Goal: Transaction & Acquisition: Purchase product/service

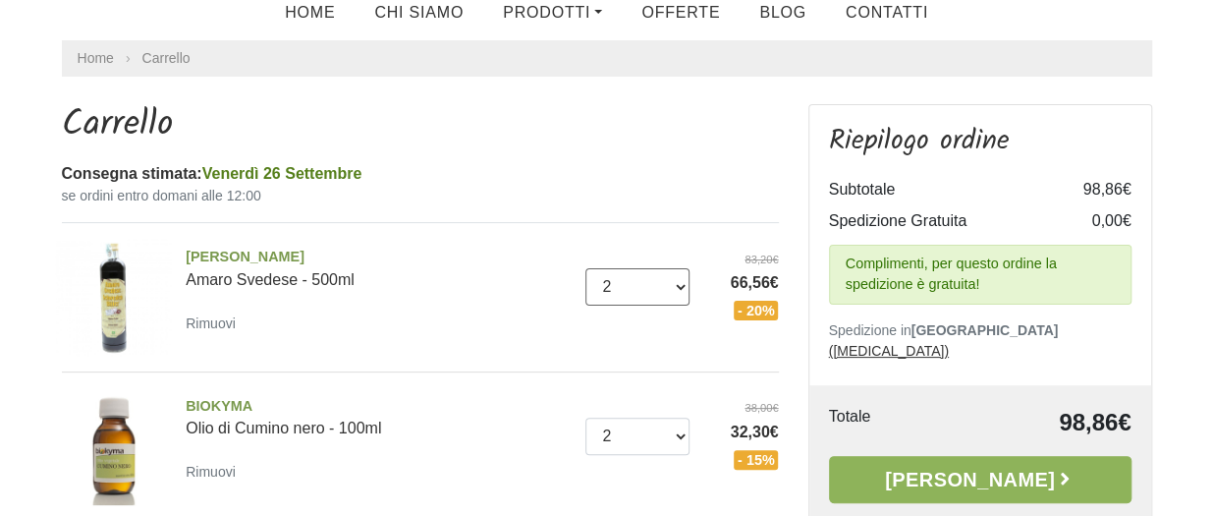
click at [680, 286] on select "0 ([GEOGRAPHIC_DATA]) 1 2 3 4 5" at bounding box center [637, 286] width 104 height 37
select select "1"
click at [585, 268] on select "0 ([GEOGRAPHIC_DATA]) 1 2 3 4 5" at bounding box center [637, 286] width 104 height 37
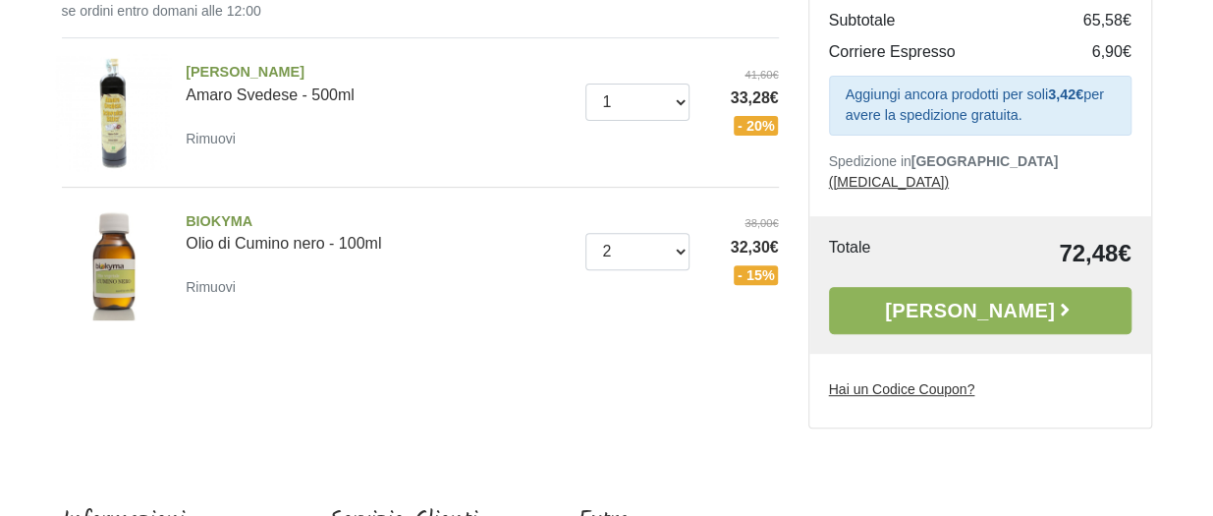
scroll to position [285, 0]
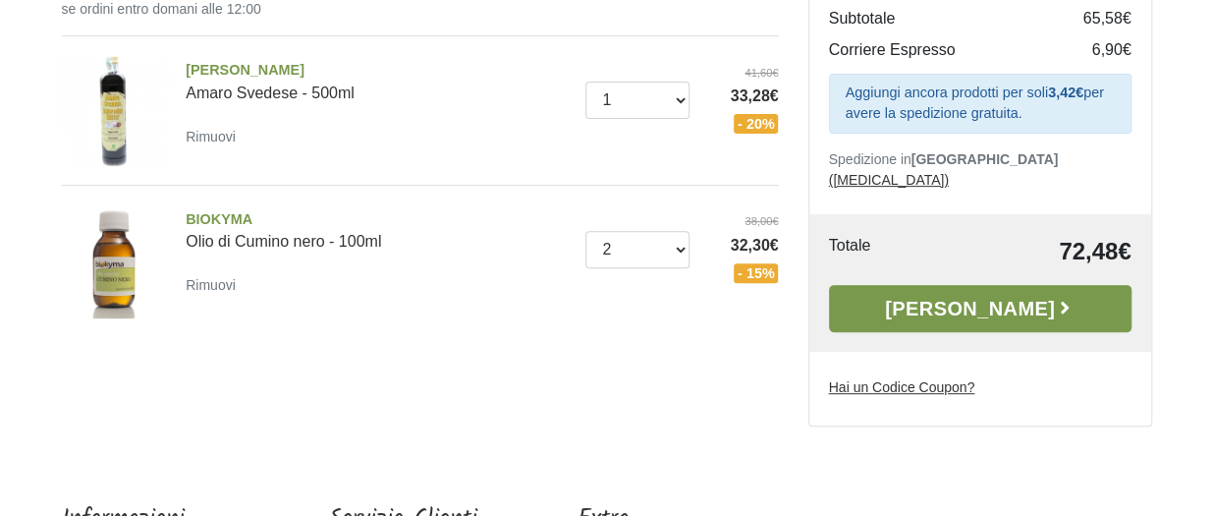
click at [974, 285] on link "Alla Cassa" at bounding box center [980, 308] width 302 height 47
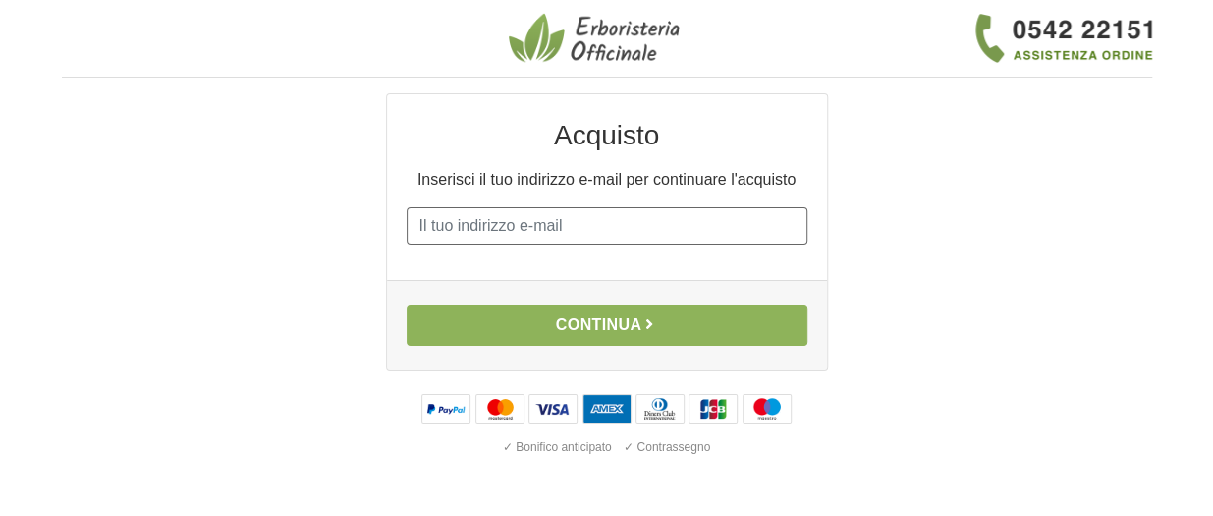
click at [643, 232] on input "E-mail" at bounding box center [607, 225] width 401 height 37
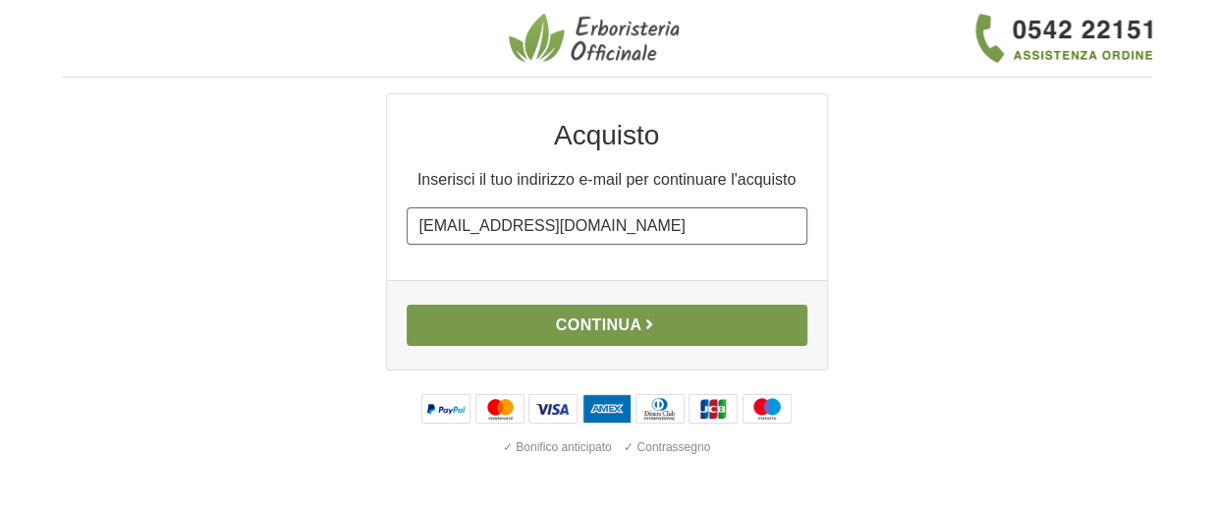
type input "ilmiocaffe1994@gmail.com"
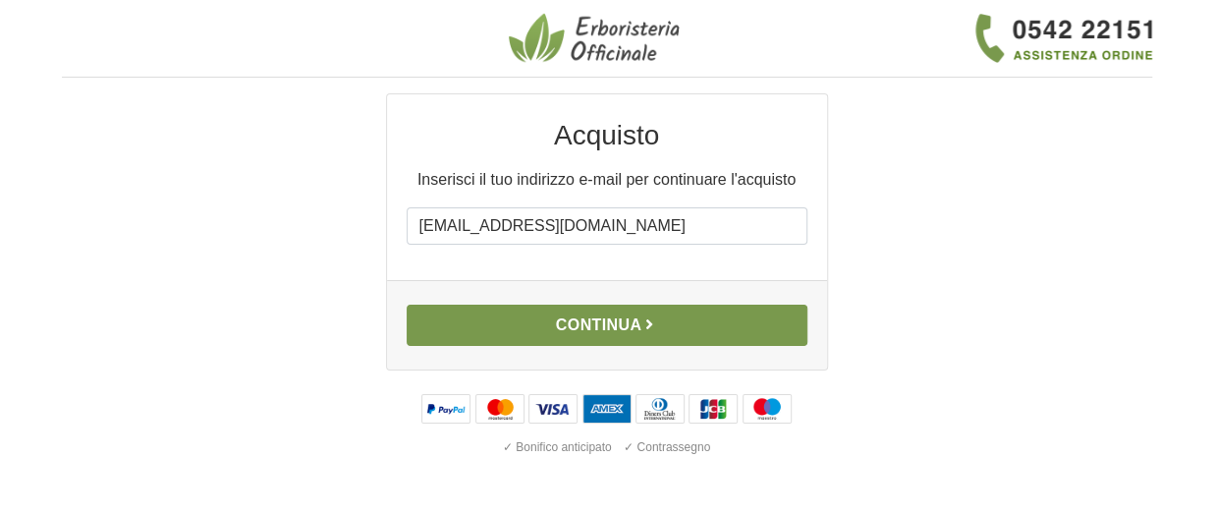
click at [591, 330] on button "Continua" at bounding box center [607, 324] width 401 height 41
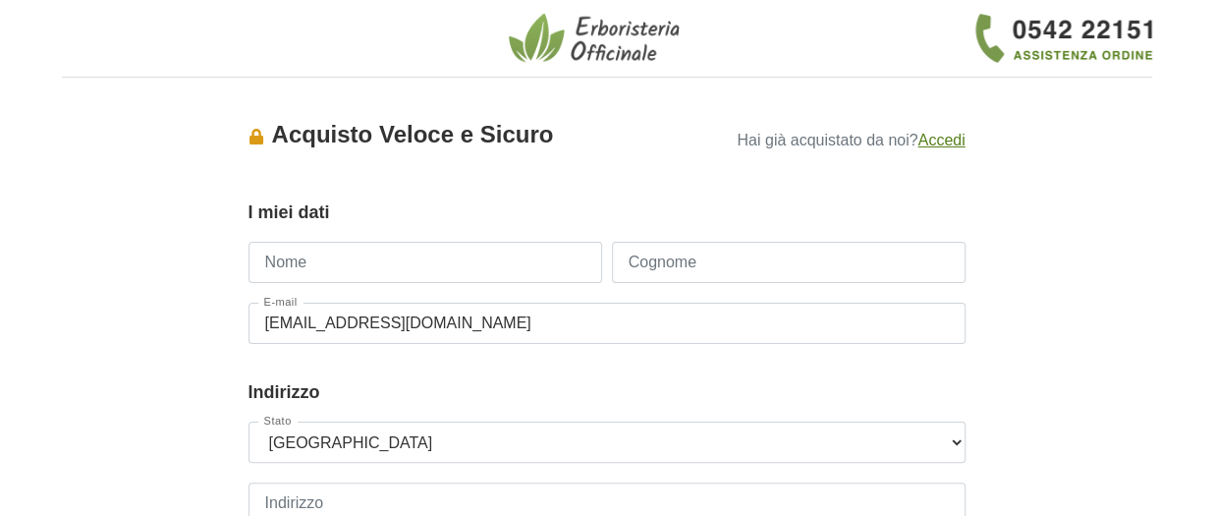
click at [416, 261] on input "Nome" at bounding box center [425, 262] width 354 height 41
type input "ANTONIO"
type input "BURRAI"
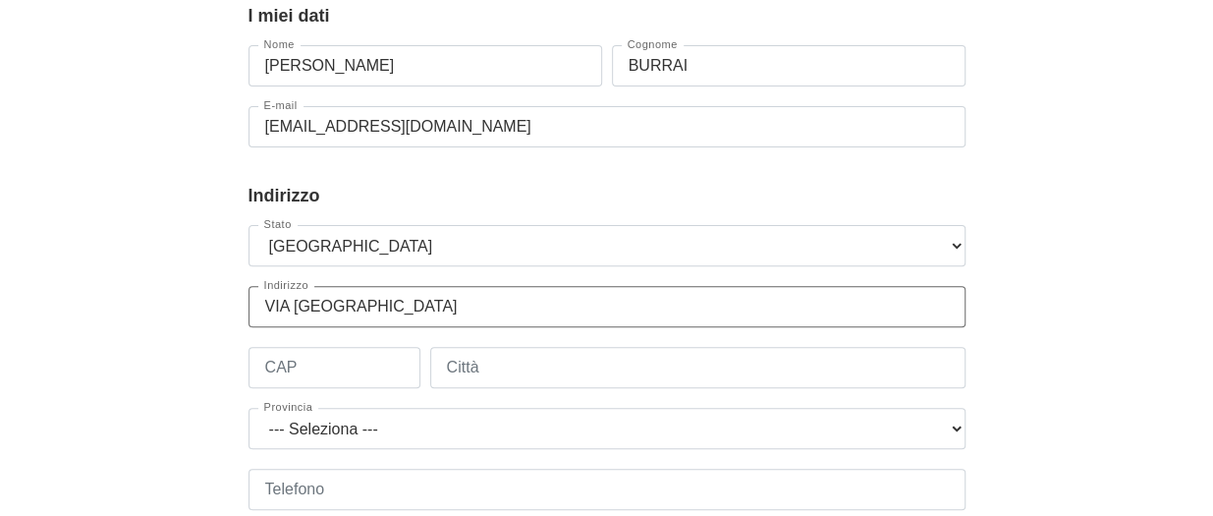
scroll to position [203, 0]
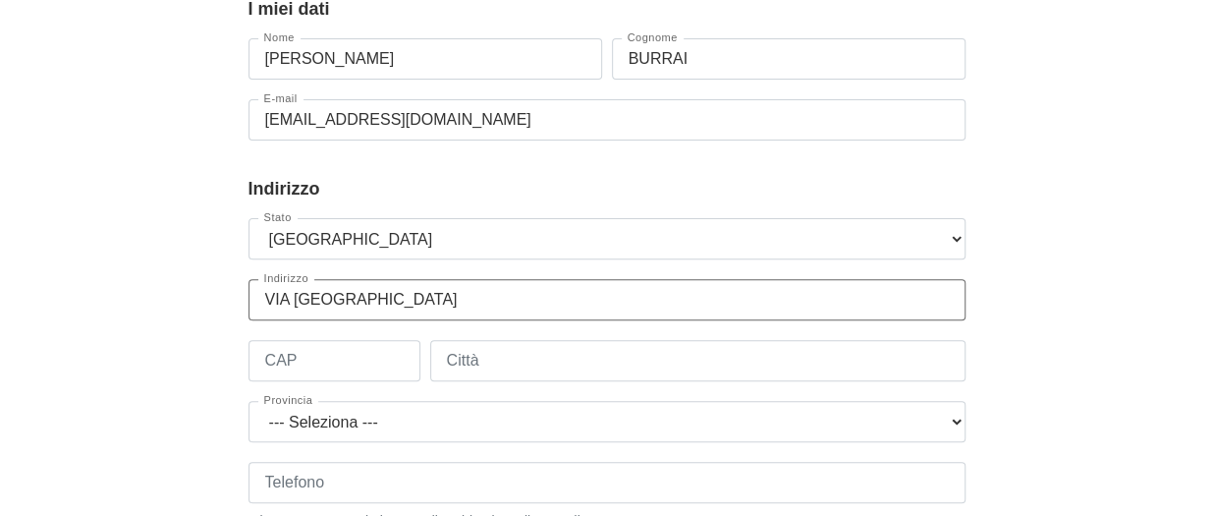
click at [772, 301] on input "VIA RIU BINZAS" at bounding box center [606, 299] width 717 height 41
type input "VIA RIU BINZAS 3"
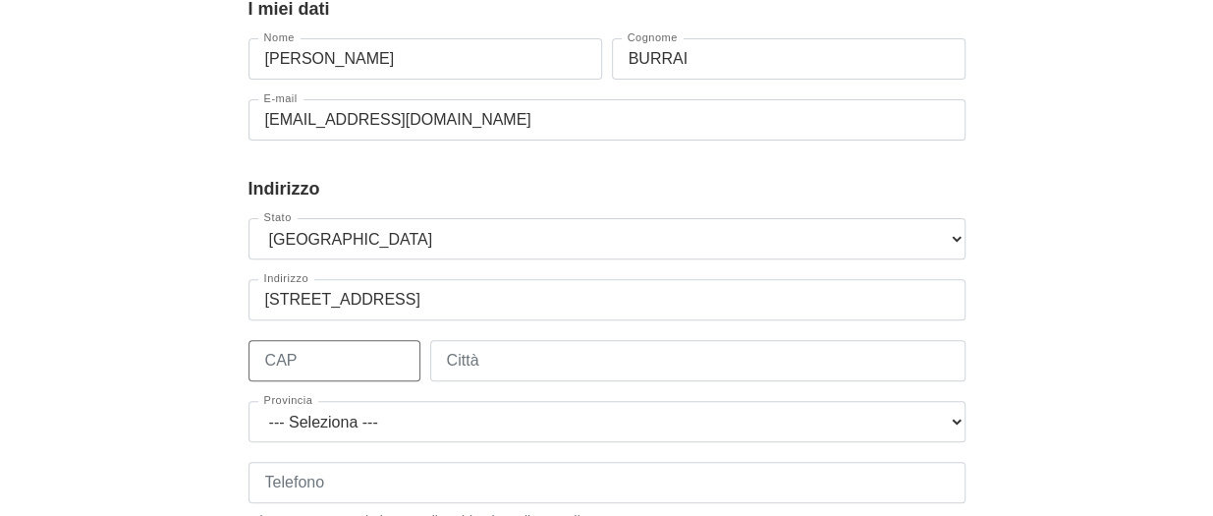
click at [391, 362] on input "CAP" at bounding box center [334, 360] width 172 height 41
type input "08029"
type input "SINISCOLA"
click at [931, 421] on select "--- Seleziona --- Agrigento Alessandria Ancona Aosta Arezzo Ascoli Piceno Asti …" at bounding box center [606, 421] width 717 height 41
select select "3901"
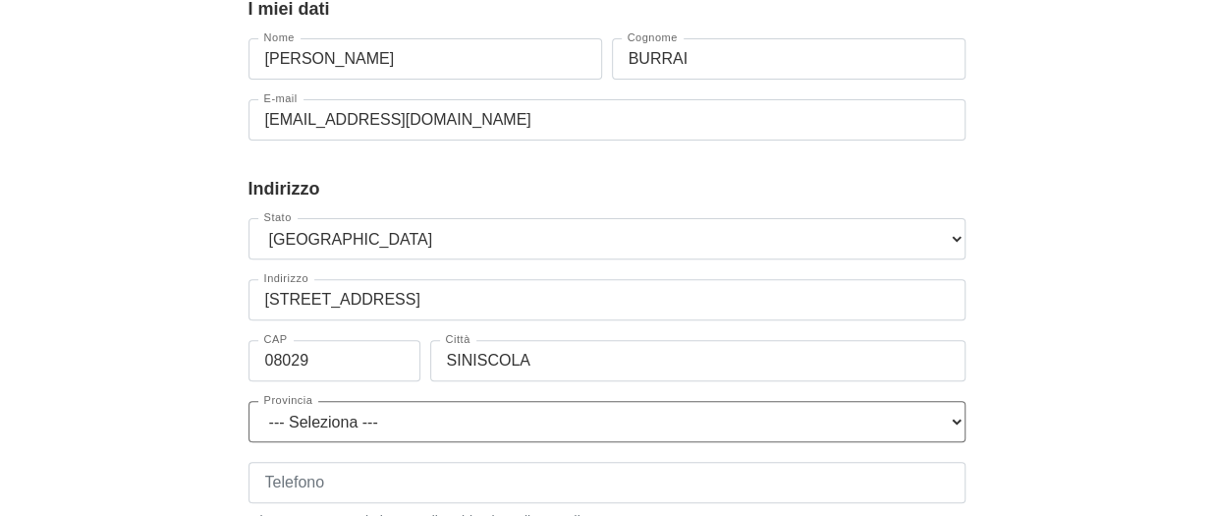
click at [248, 401] on select "--- Seleziona --- Agrigento Alessandria Ancona Aosta Arezzo Ascoli Piceno Asti …" at bounding box center [606, 421] width 717 height 41
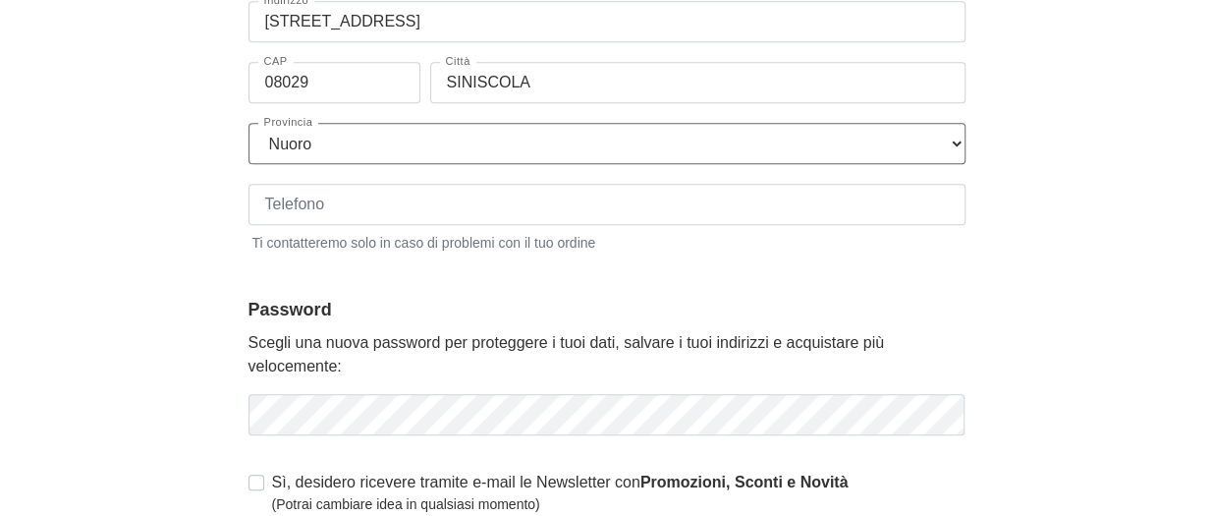
scroll to position [498, 0]
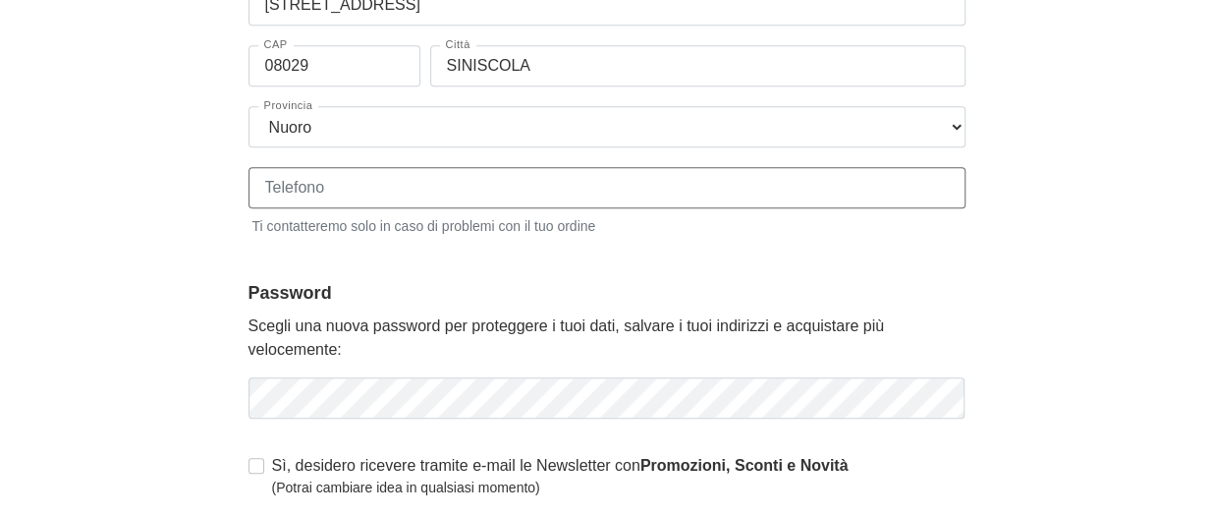
click at [471, 186] on input "Telefono" at bounding box center [606, 187] width 717 height 41
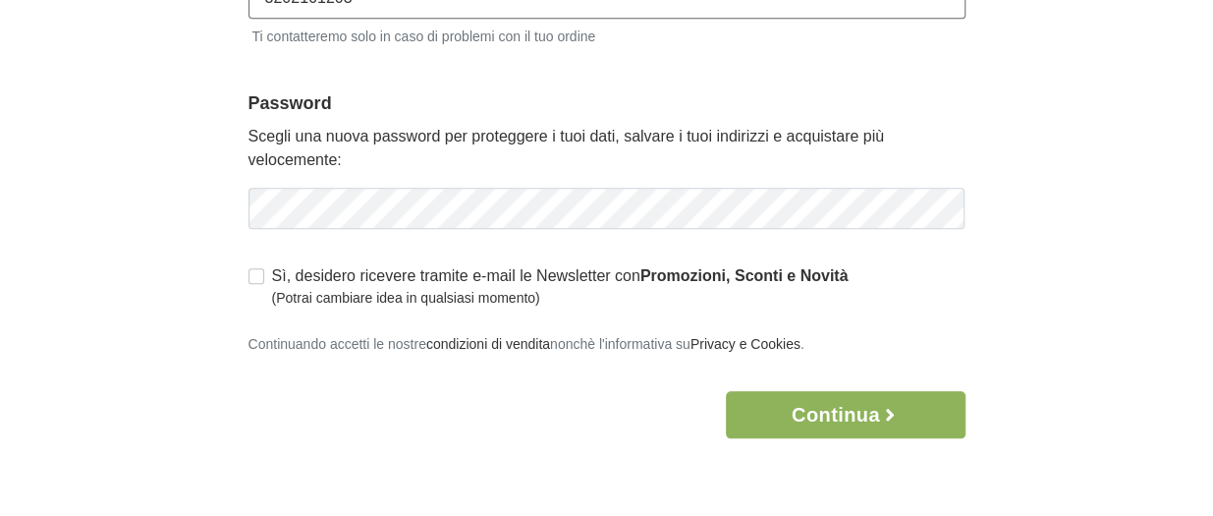
scroll to position [694, 0]
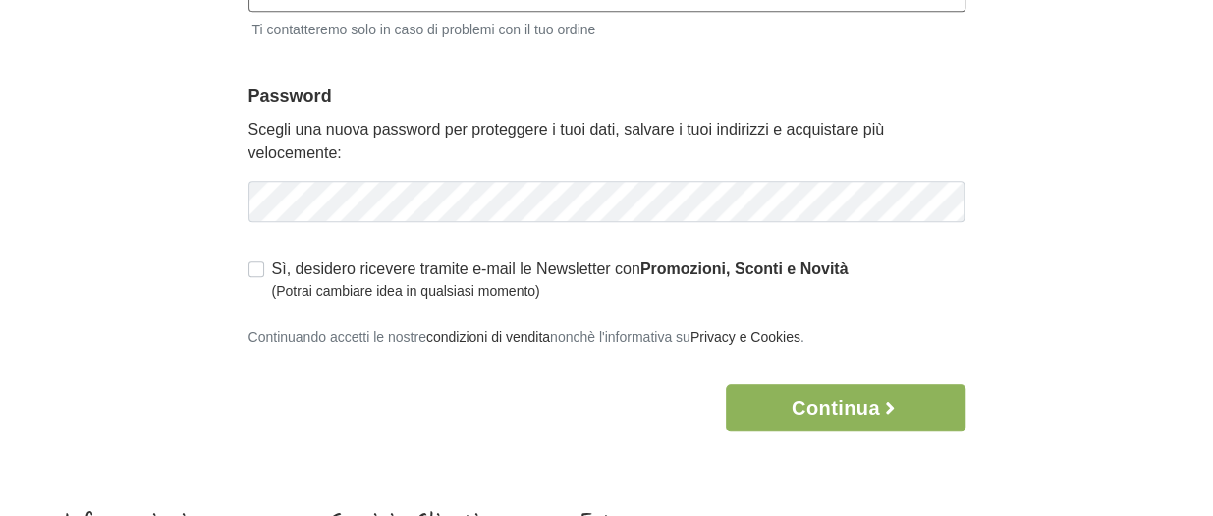
type input "3202161203"
click at [263, 266] on div "Sì, desidero ricevere tramite e-mail le Newsletter con Promozioni, Sconti e Nov…" at bounding box center [606, 279] width 717 height 44
click at [272, 267] on label "Sì, desidero ricevere tramite e-mail le Newsletter con Promozioni, Sconti e Nov…" at bounding box center [560, 279] width 576 height 44
click at [255, 267] on input "Sì, desidero ricevere tramite e-mail le Newsletter con Promozioni, Sconti e Nov…" at bounding box center [256, 267] width 16 height 20
checkbox input "true"
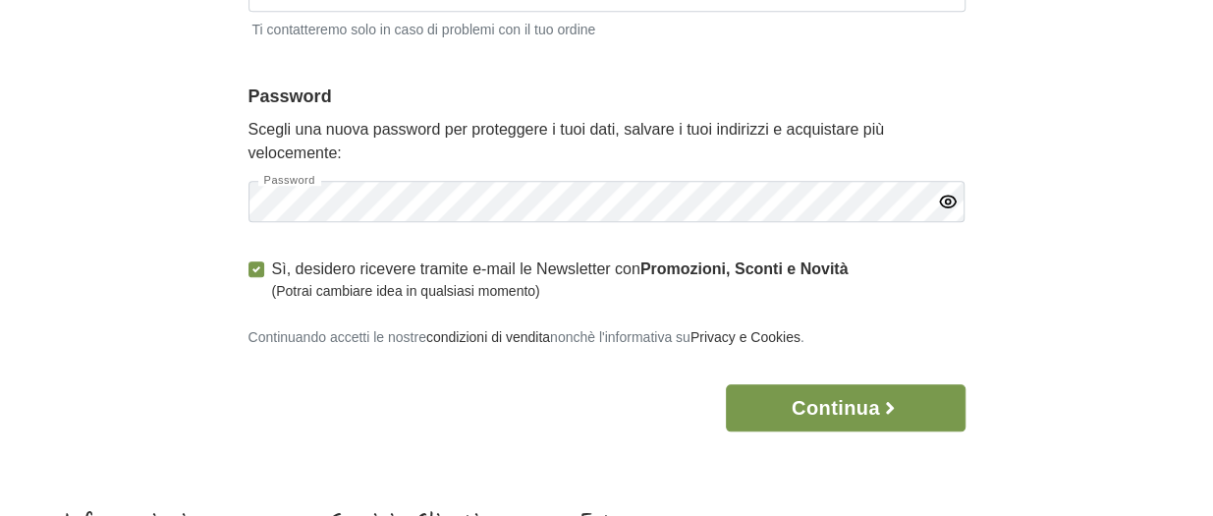
click at [825, 409] on button "Continua" at bounding box center [845, 407] width 239 height 47
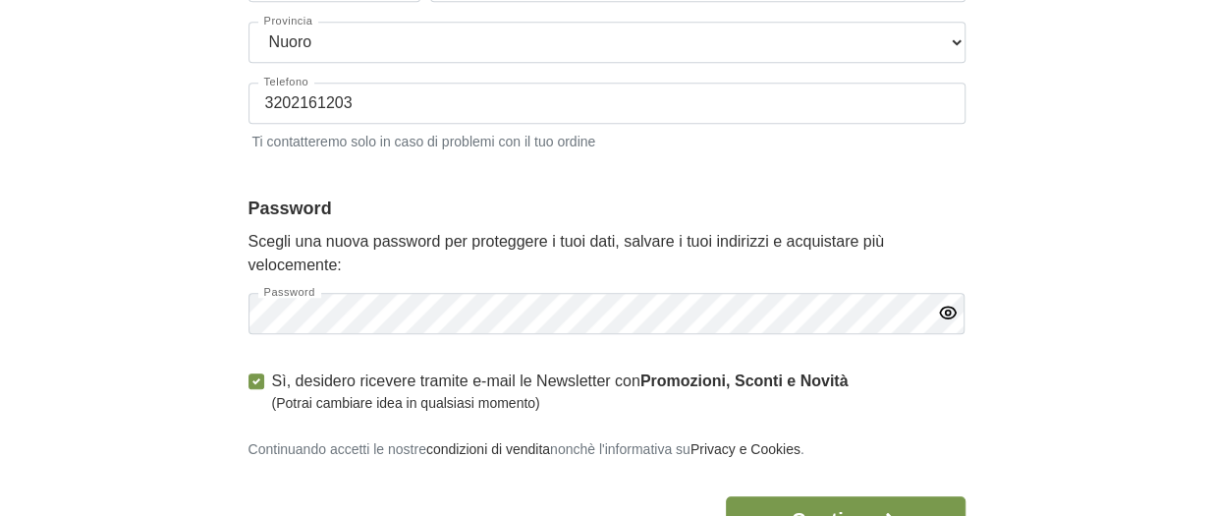
scroll to position [805, 0]
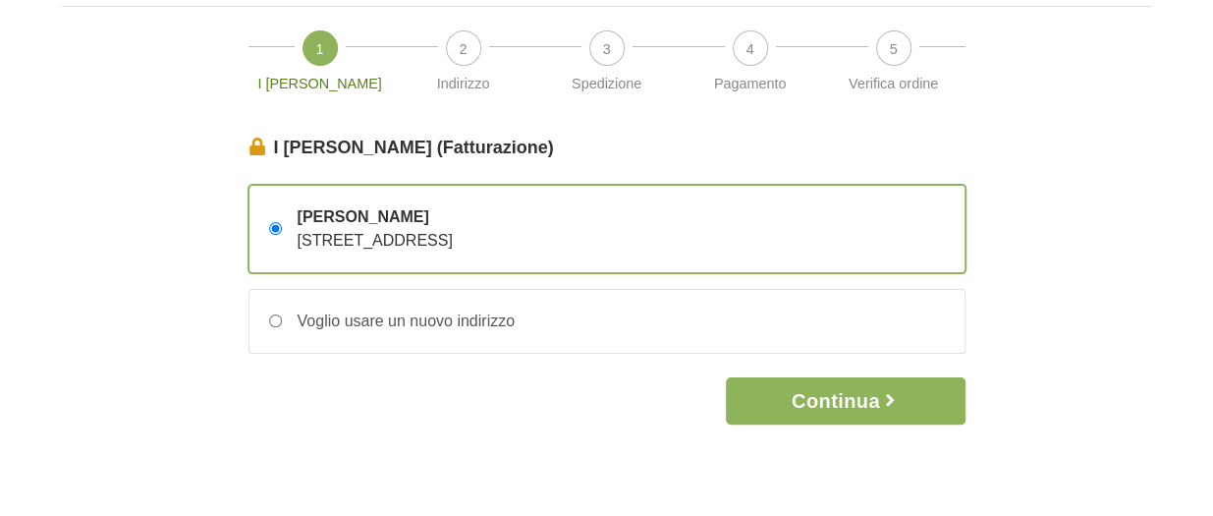
scroll to position [98, 0]
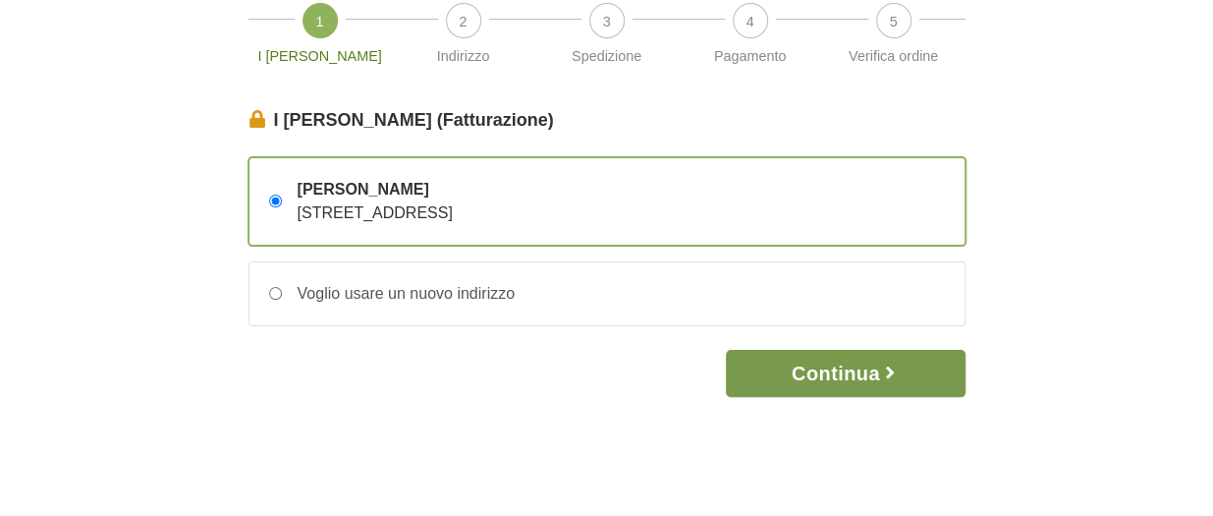
click at [827, 365] on button "Continua" at bounding box center [845, 373] width 239 height 47
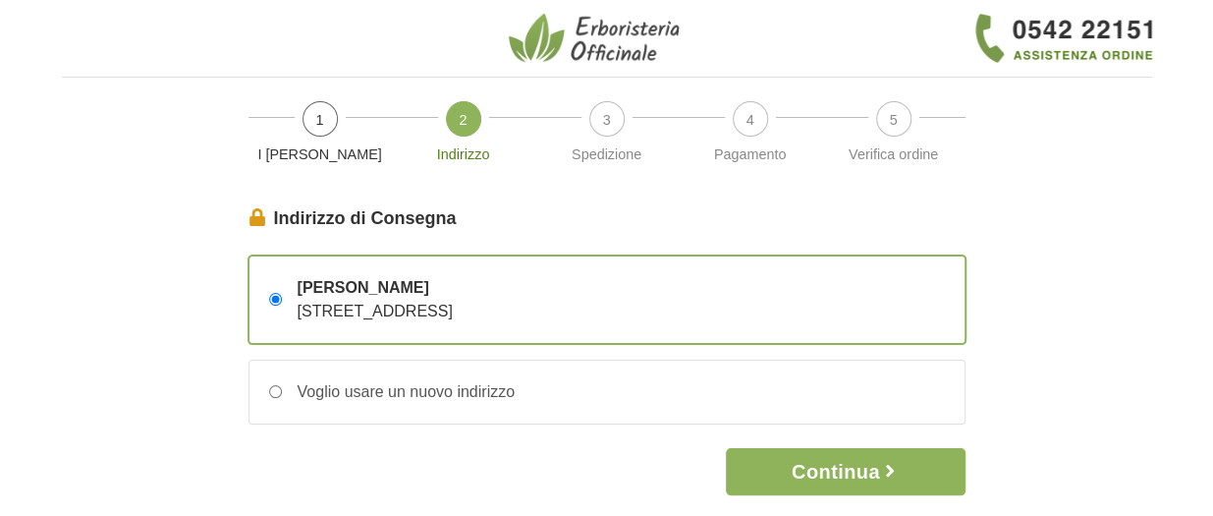
scroll to position [98, 0]
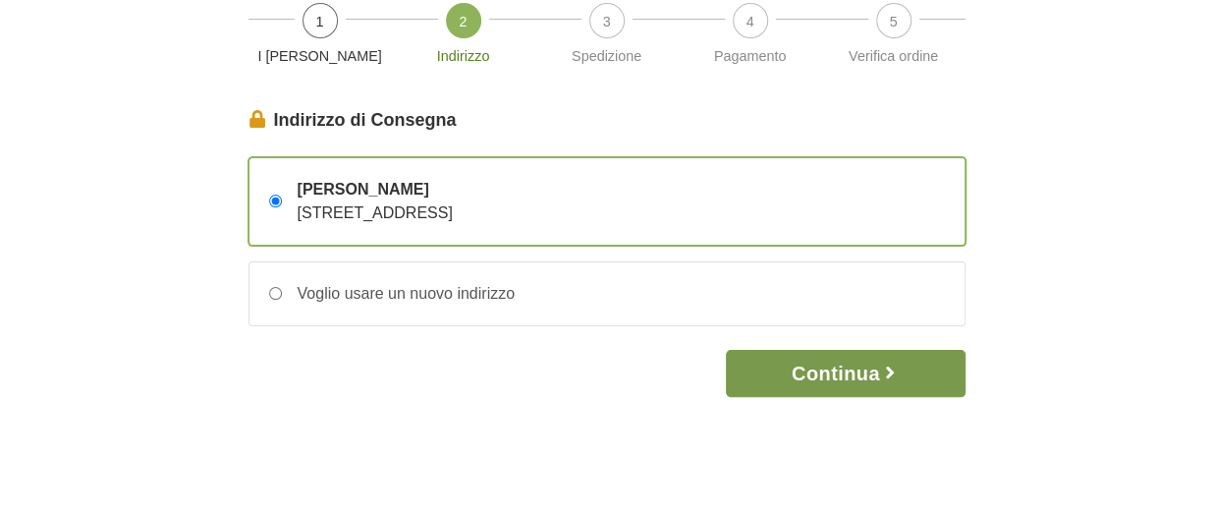
click at [856, 369] on button "Continua" at bounding box center [845, 373] width 239 height 47
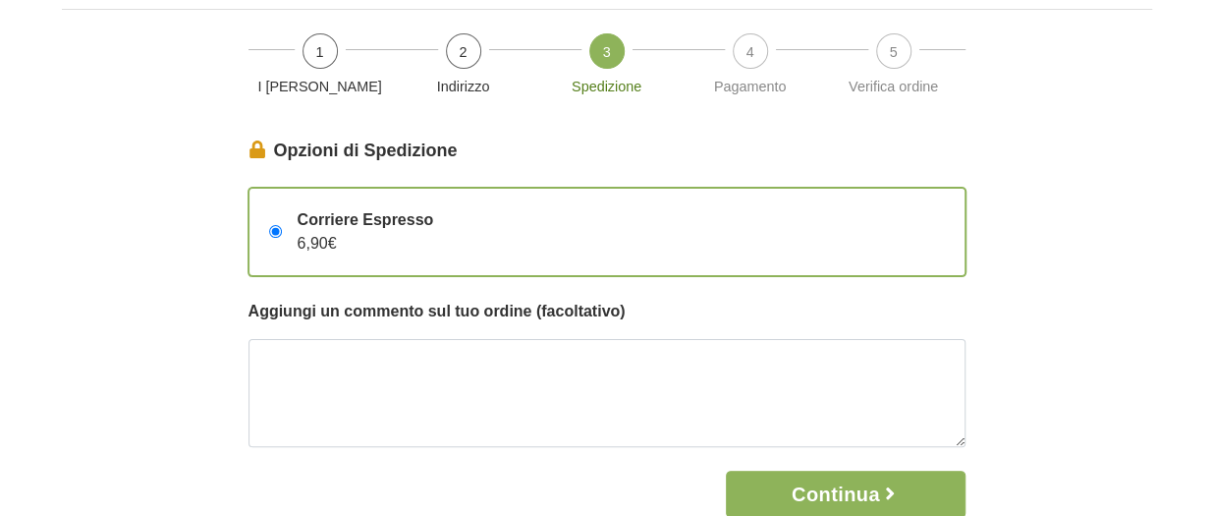
scroll to position [98, 0]
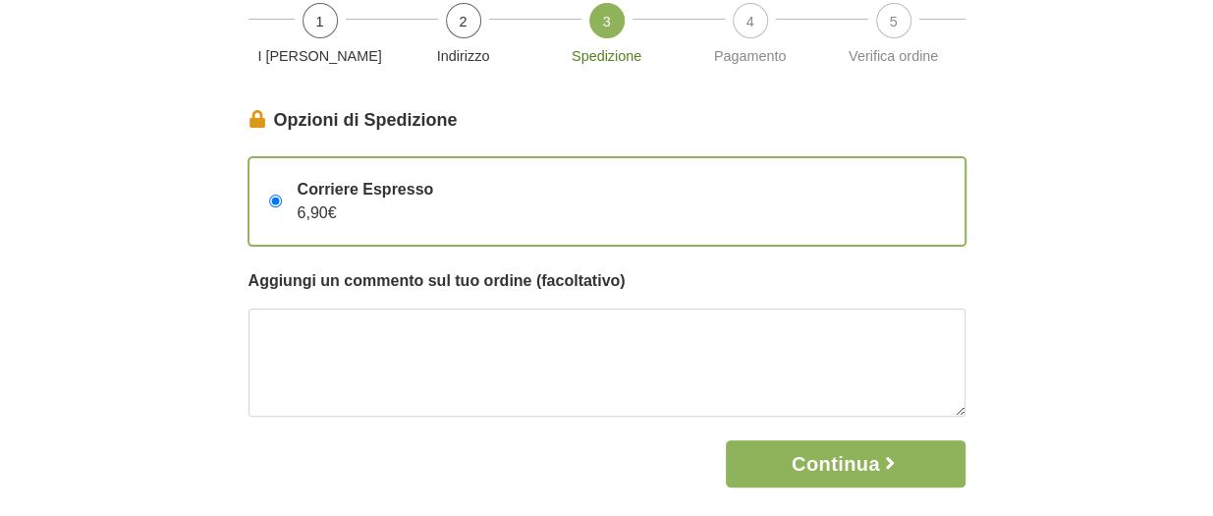
click at [275, 203] on input "Corriere Espresso 6,90€" at bounding box center [275, 200] width 13 height 13
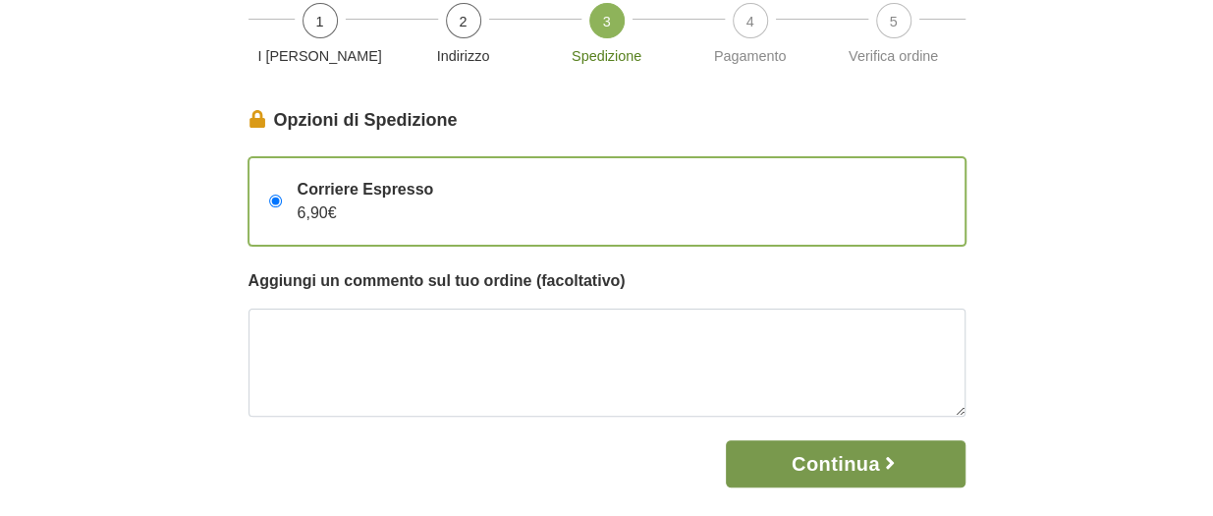
click at [821, 452] on button "Continua" at bounding box center [845, 463] width 239 height 47
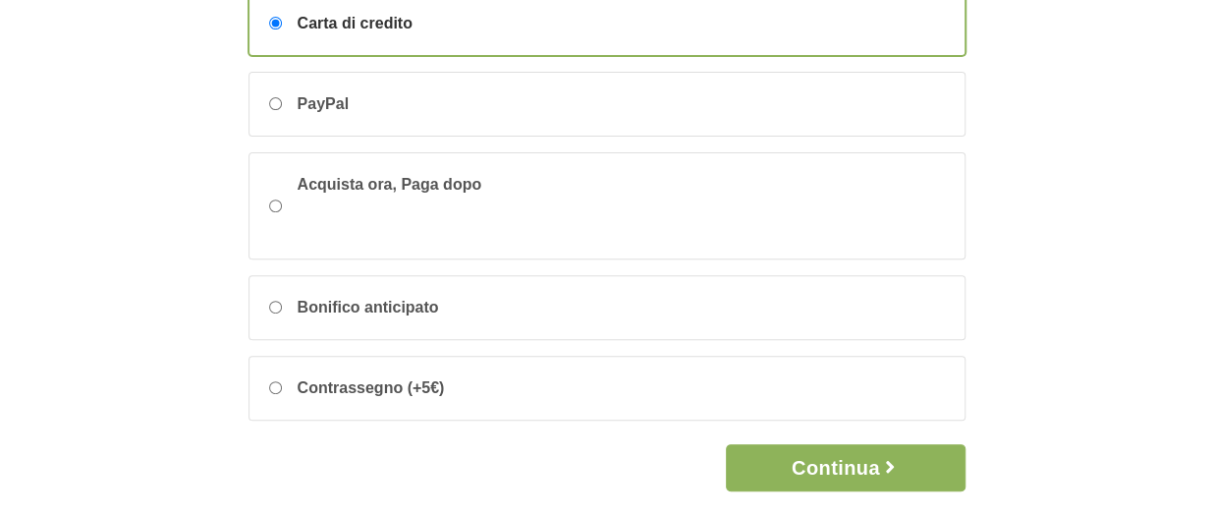
scroll to position [295, 0]
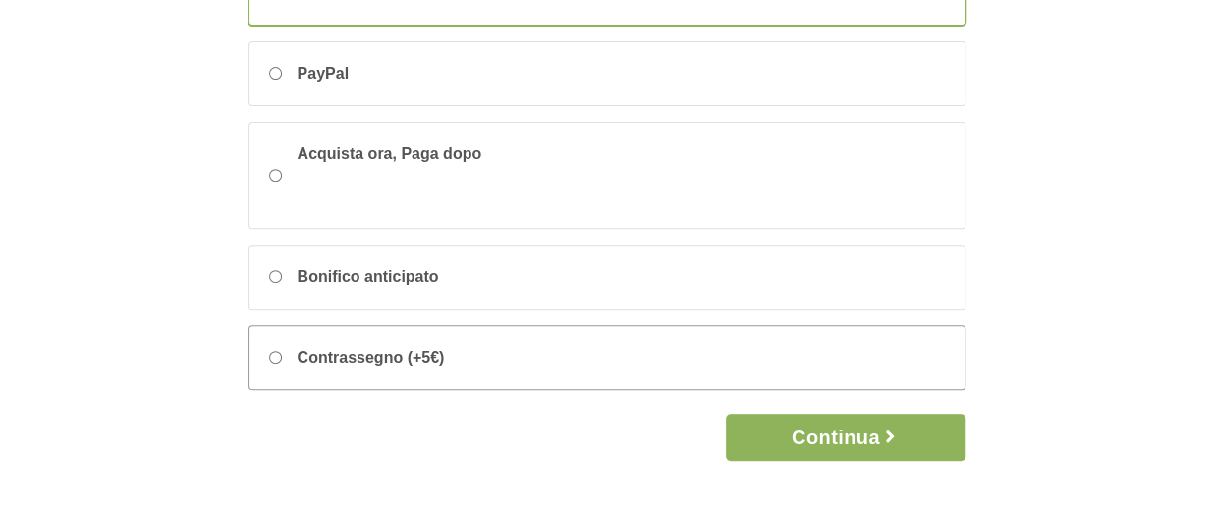
click at [273, 353] on input "Contrassegno (+5€)" at bounding box center [275, 357] width 13 height 13
radio input "true"
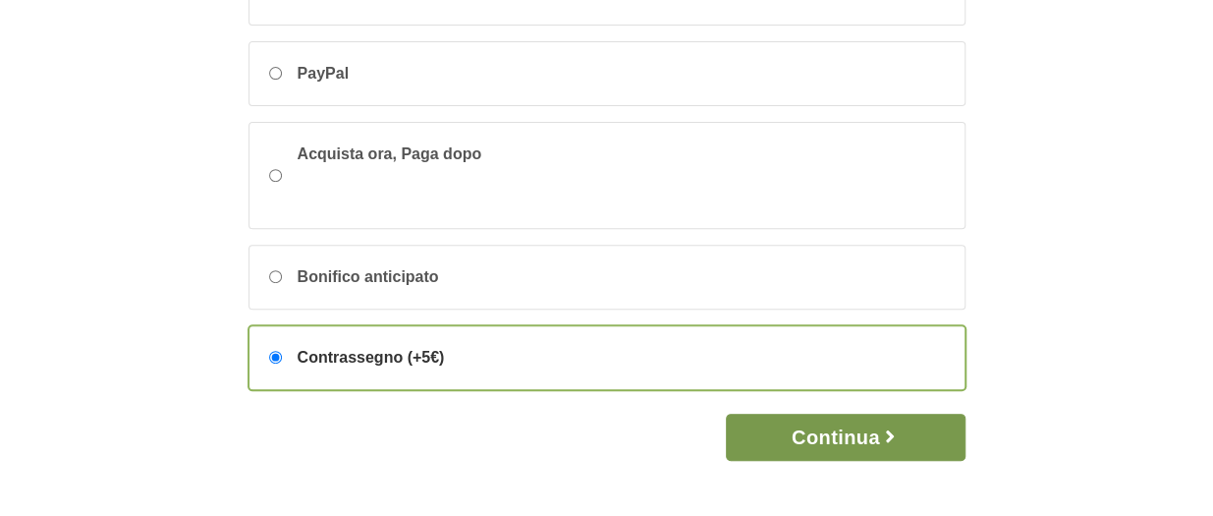
click at [829, 422] on button "Continua" at bounding box center [845, 436] width 239 height 47
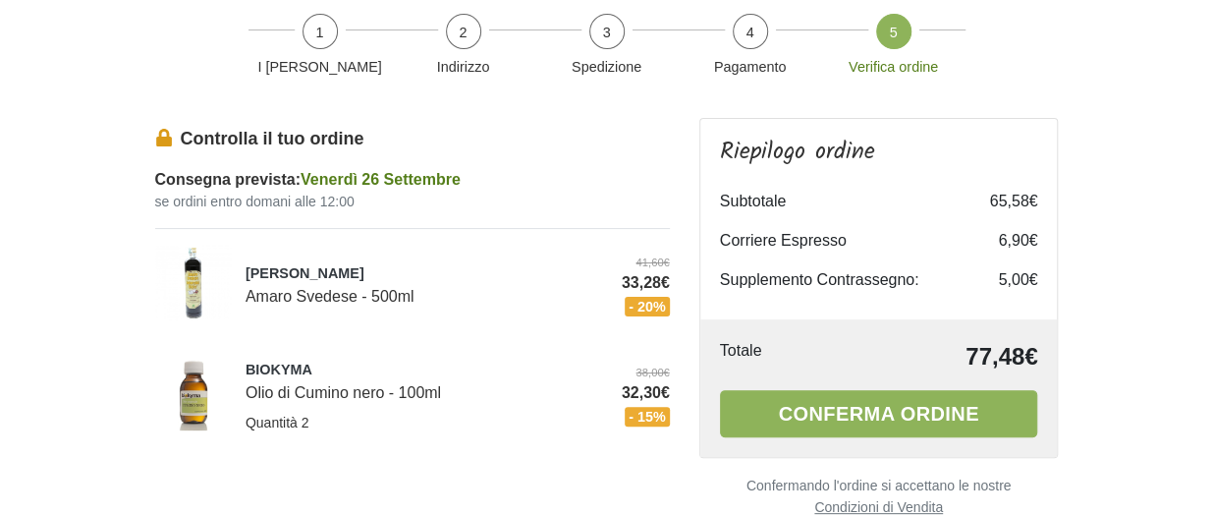
scroll to position [196, 0]
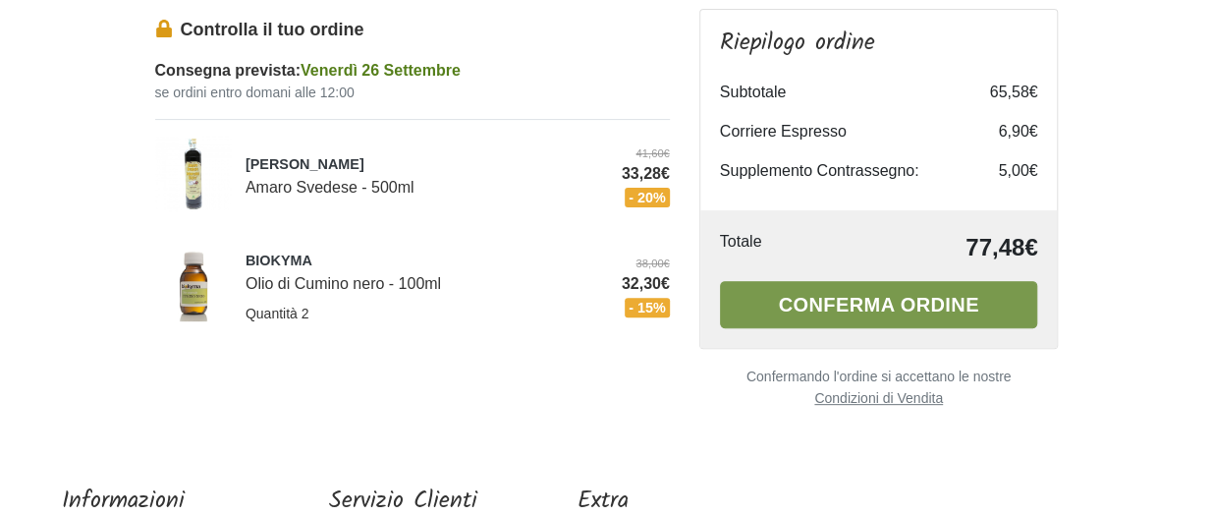
click at [880, 300] on button "Conferma ordine" at bounding box center [879, 304] width 318 height 47
